Goal: Information Seeking & Learning: Understand process/instructions

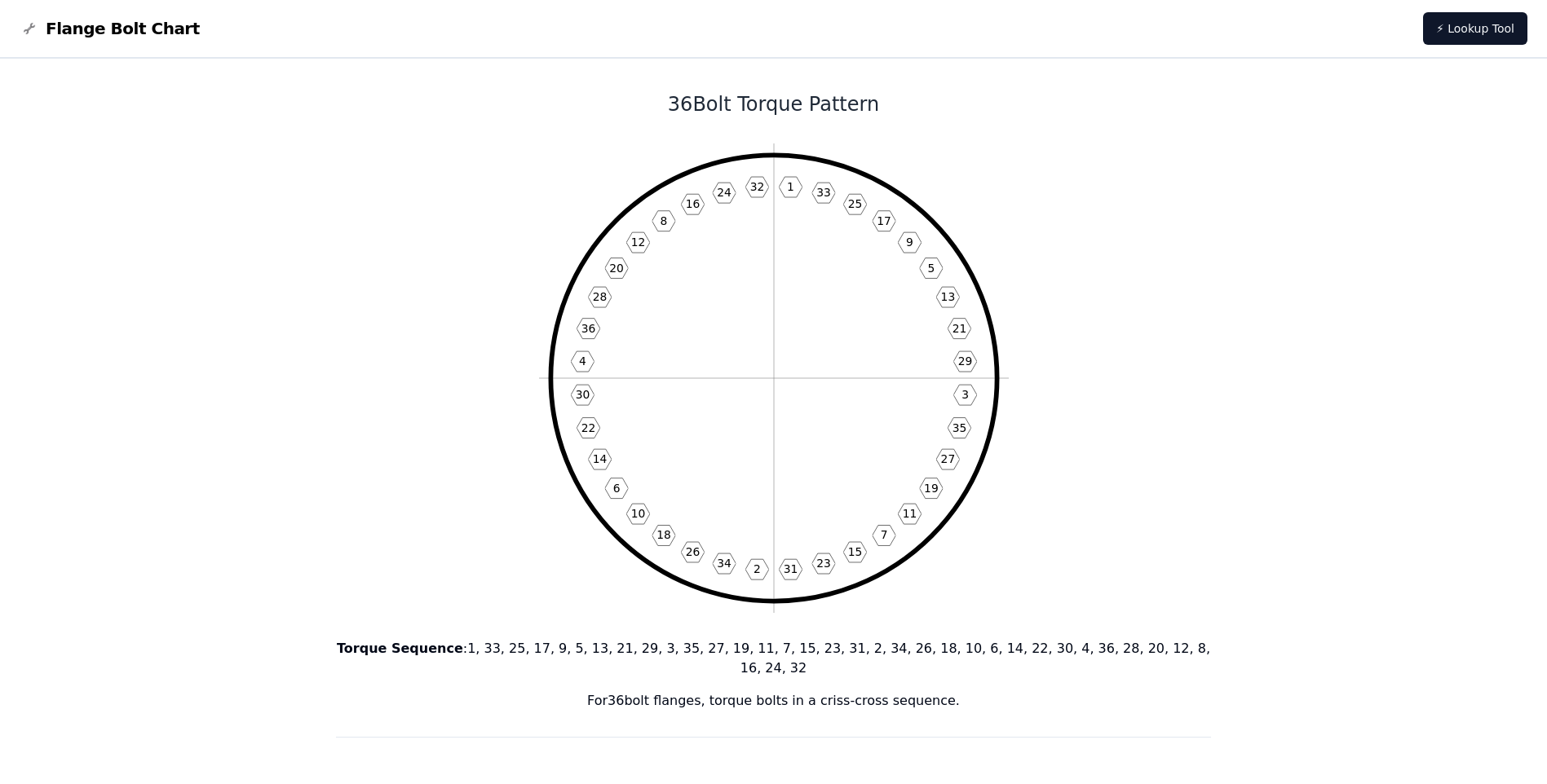
drag, startPoint x: 0, startPoint y: 0, endPoint x: 399, endPoint y: 527, distance: 661.0
